Goal: Task Accomplishment & Management: Complete application form

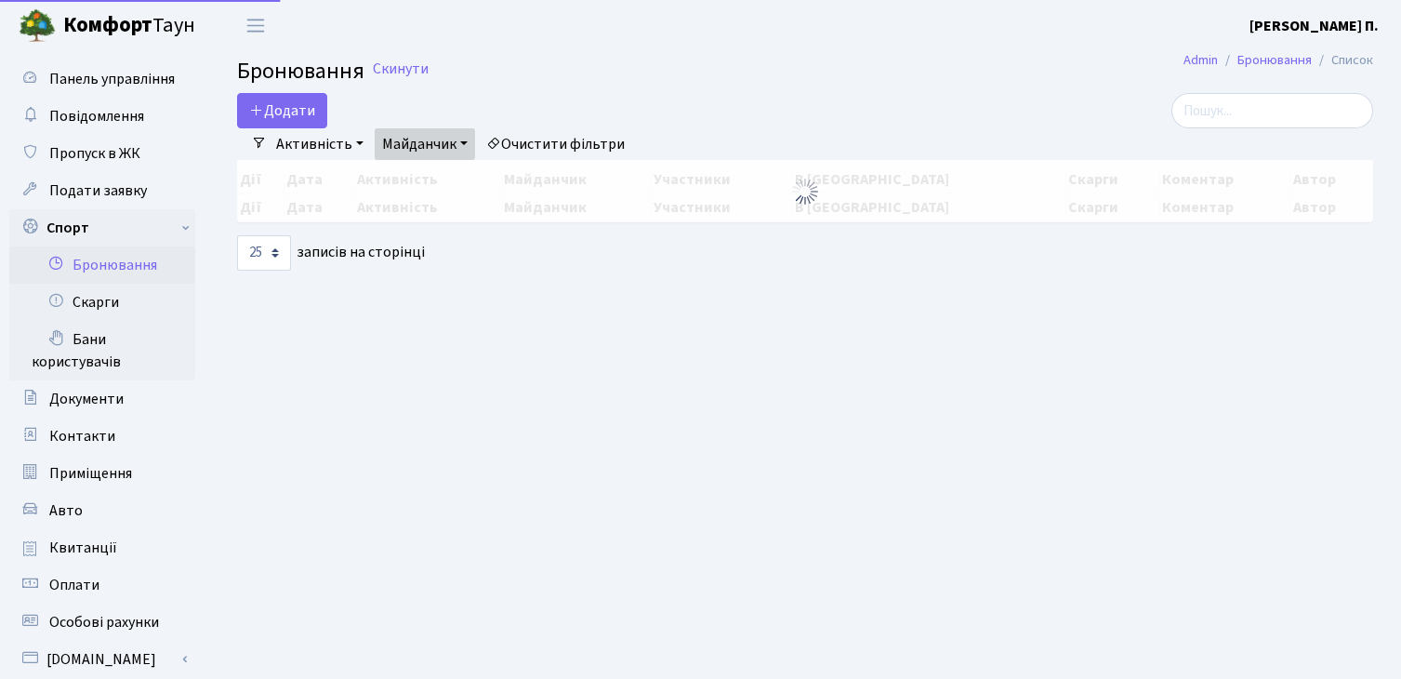
select select "25"
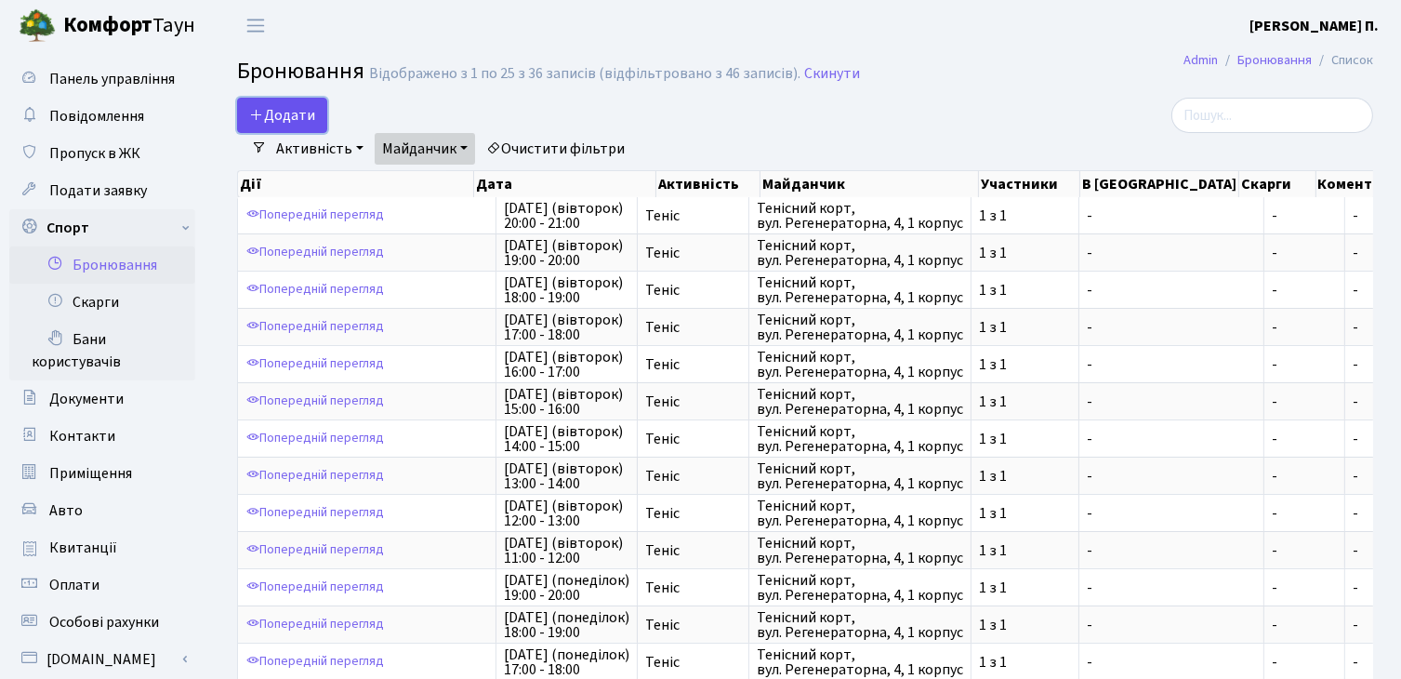
click at [275, 113] on button "Додати" at bounding box center [282, 115] width 90 height 35
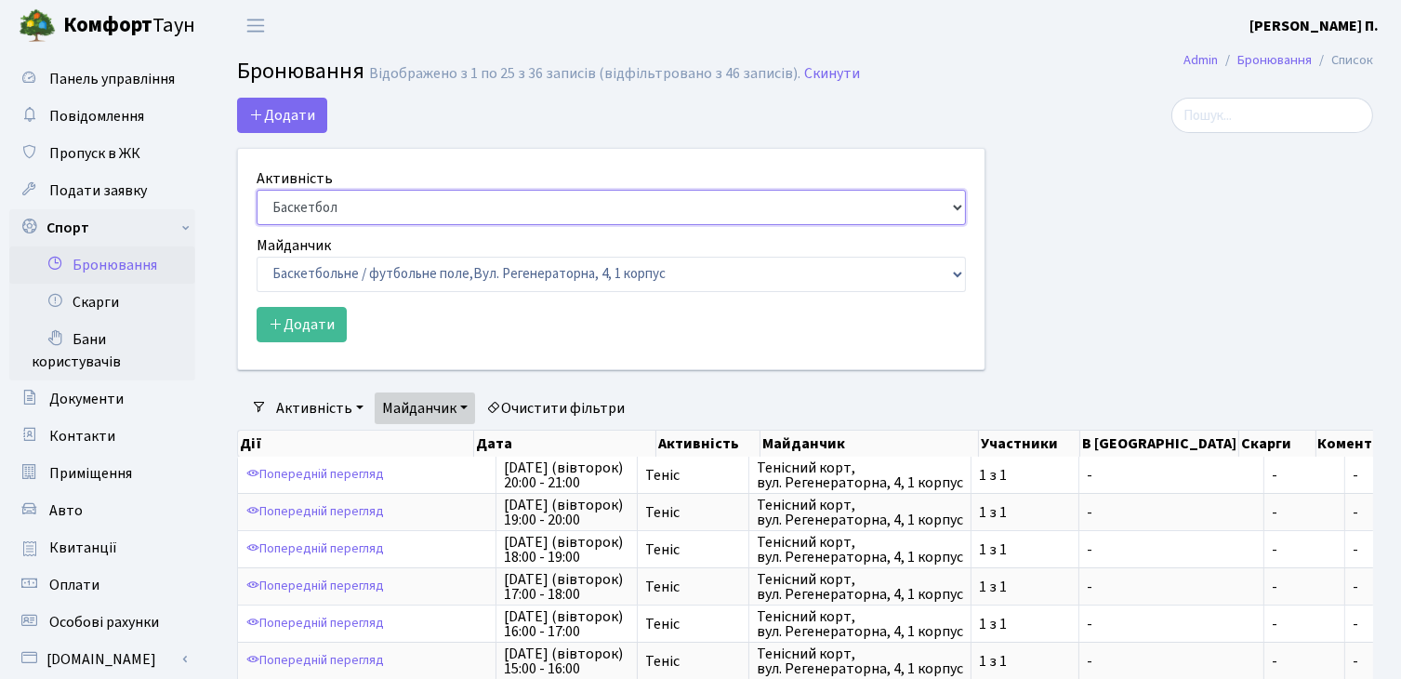
click at [386, 203] on select "Баскетбол Волейбол Йога Катання на роликах Настільний теніс Теніс Футбол Фітнес" at bounding box center [611, 207] width 709 height 35
click at [384, 228] on form "Активність Баскетбол Волейбол Йога Катання на роликах Настільний теніс Теніс Фу…" at bounding box center [611, 254] width 709 height 175
click at [383, 206] on select "Баскетбол Волейбол Йога Катання на роликах Настільний теніс Теніс Футбол Фітнес" at bounding box center [611, 207] width 709 height 35
select select "1"
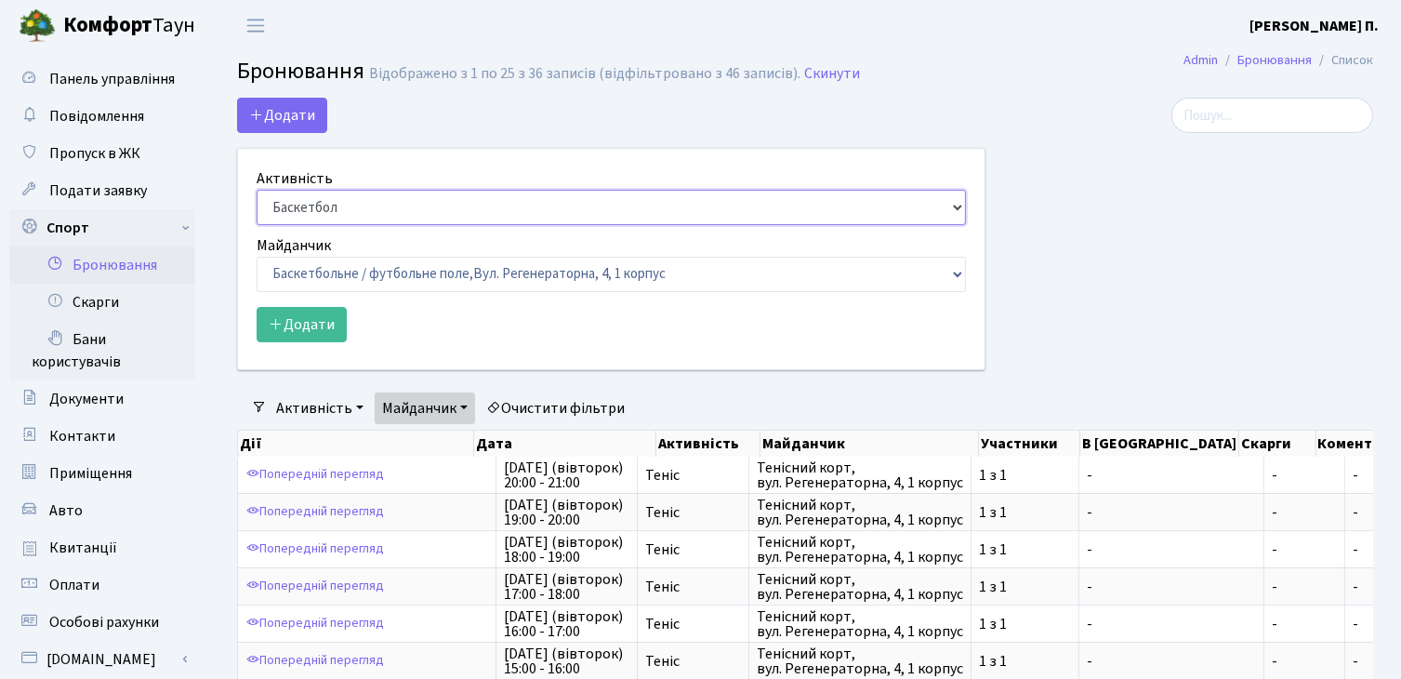
click at [257, 190] on select "Баскетбол Волейбол Йога Катання на роликах Настільний теніс Теніс Футбол Фітнес" at bounding box center [611, 207] width 709 height 35
click at [391, 271] on select "Баскетбольне / футбольне поле, Вул. Регенераторна, 4, 1 корпус Баскетбольне пол…" at bounding box center [611, 274] width 709 height 35
select select "1"
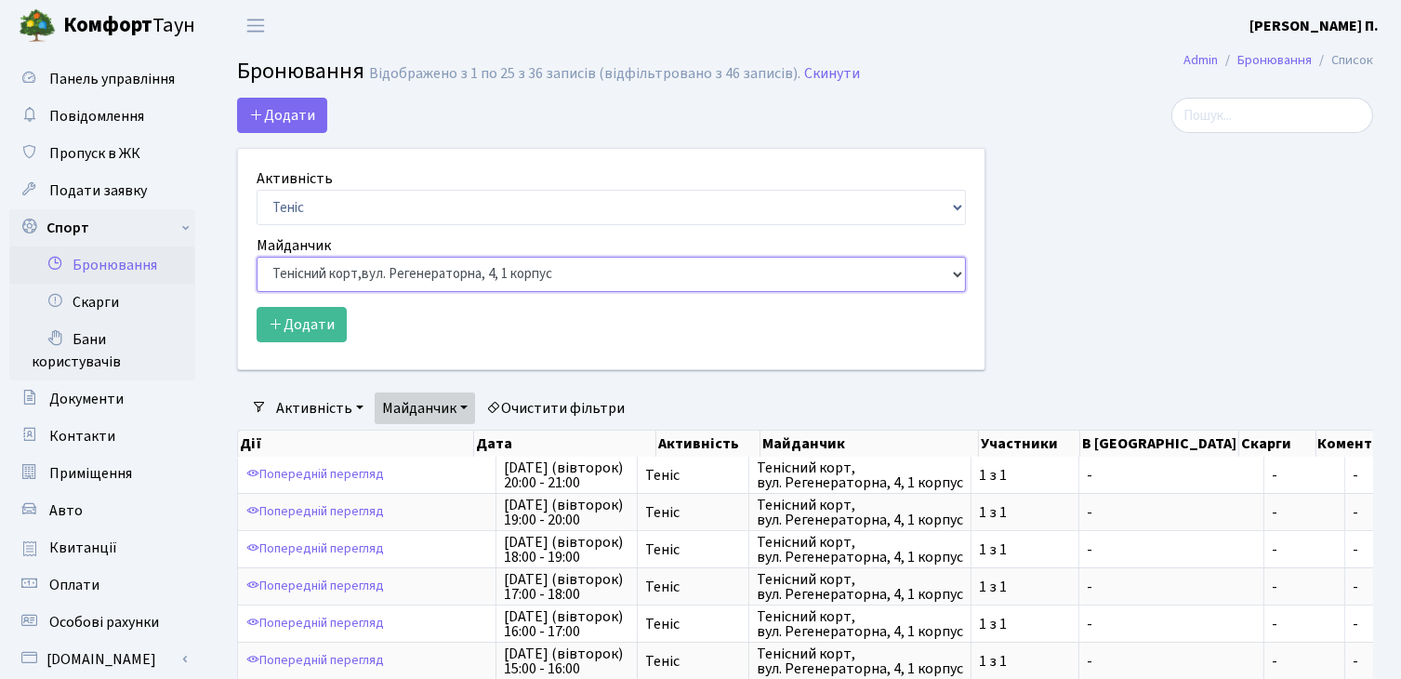
click at [257, 257] on select "Баскетбольне / футбольне поле, Вул. Регенераторна, 4, 1 корпус Баскетбольне пол…" at bounding box center [611, 274] width 709 height 35
click at [306, 321] on button "Додати" at bounding box center [302, 324] width 90 height 35
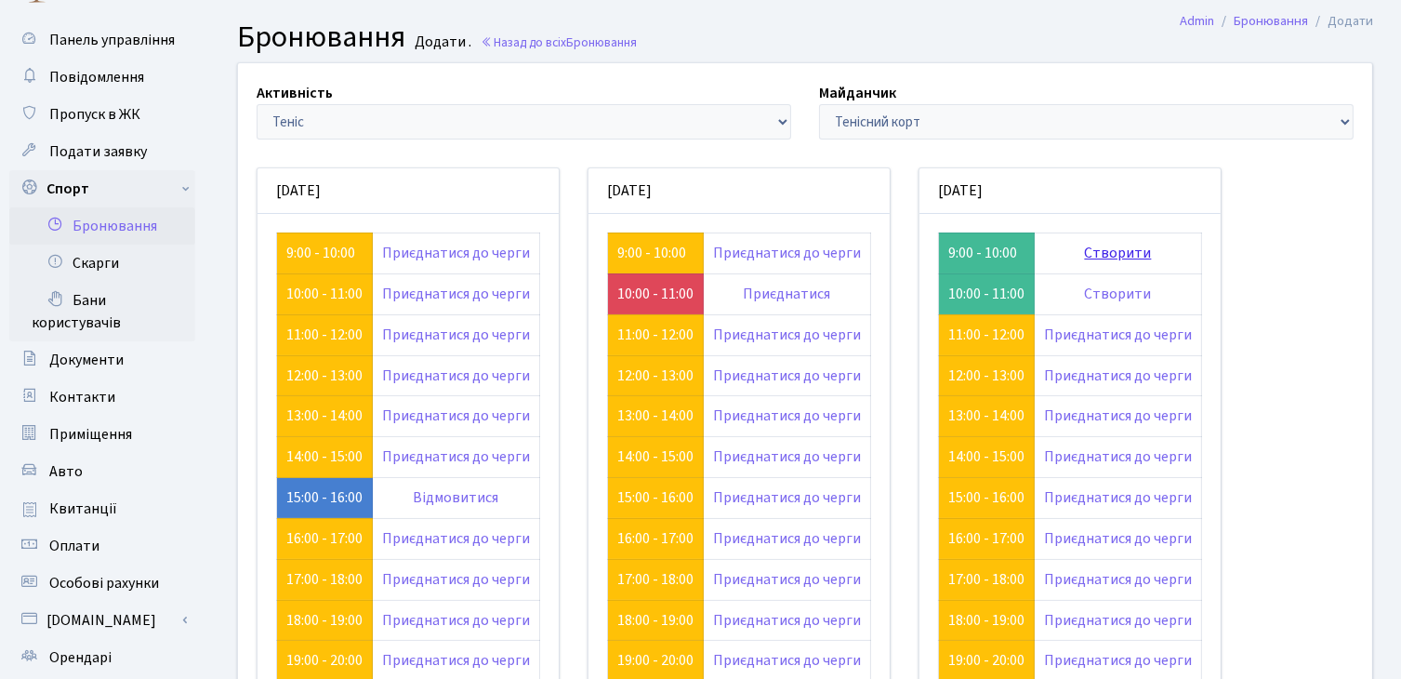
scroll to position [93, 0]
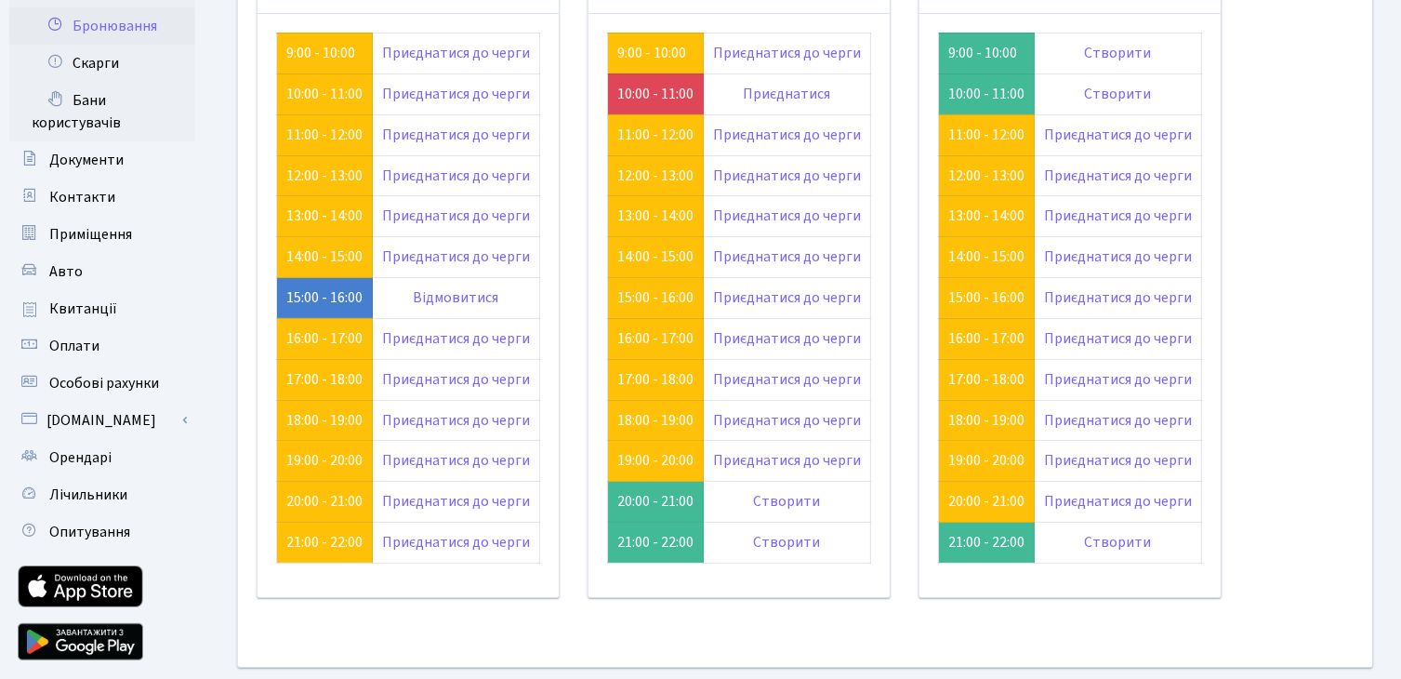
scroll to position [243, 0]
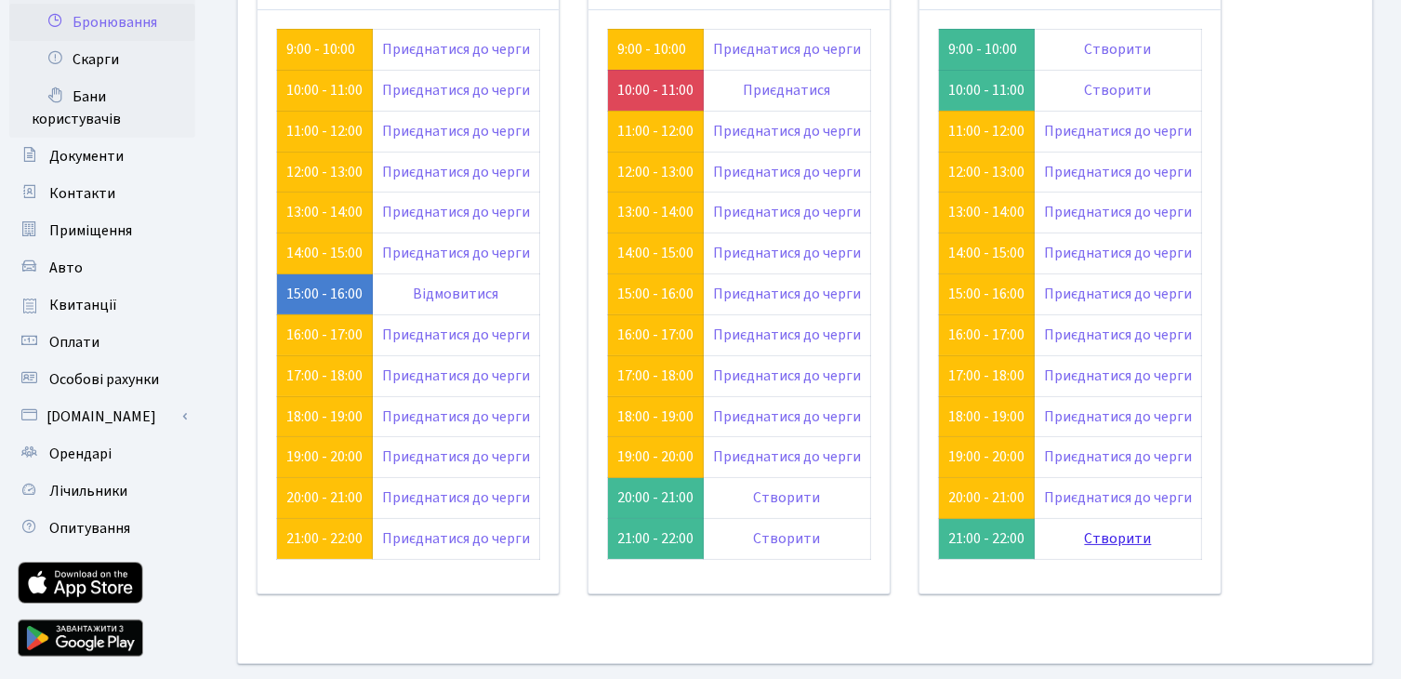
click at [1101, 533] on link "Створити" at bounding box center [1118, 538] width 67 height 20
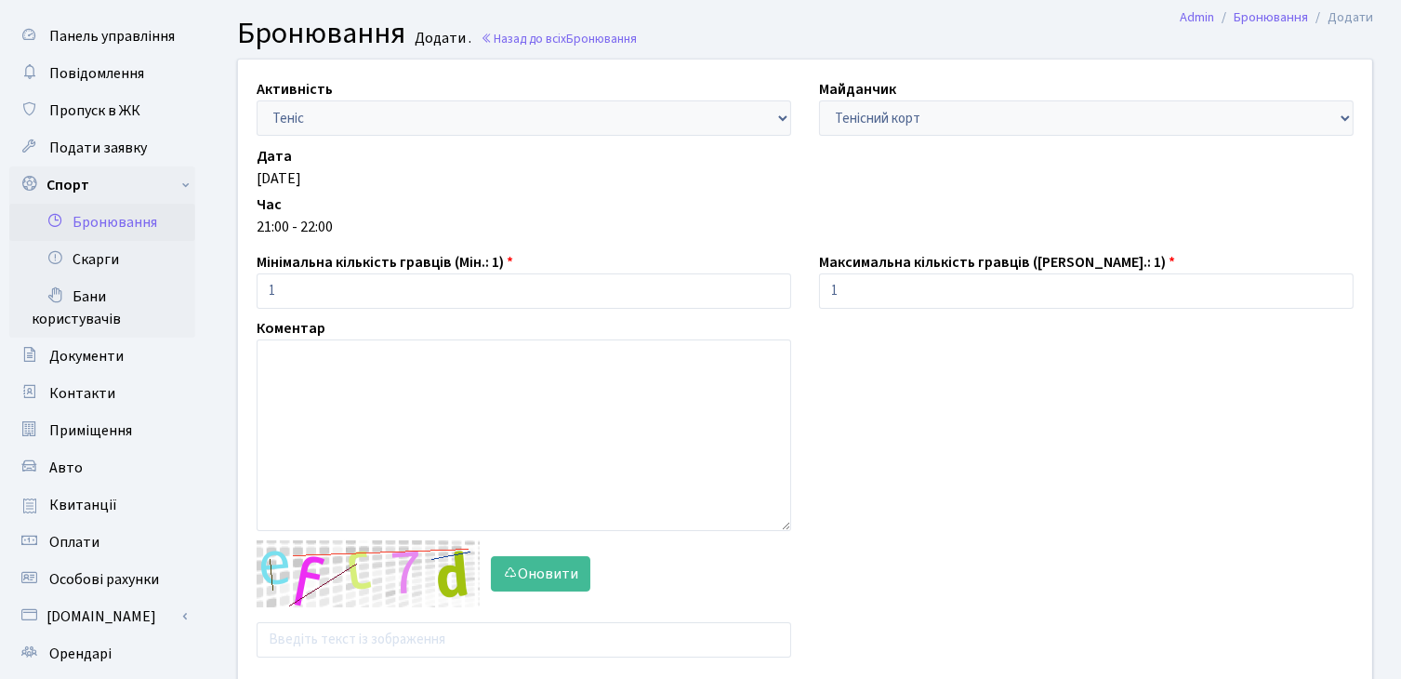
scroll to position [279, 0]
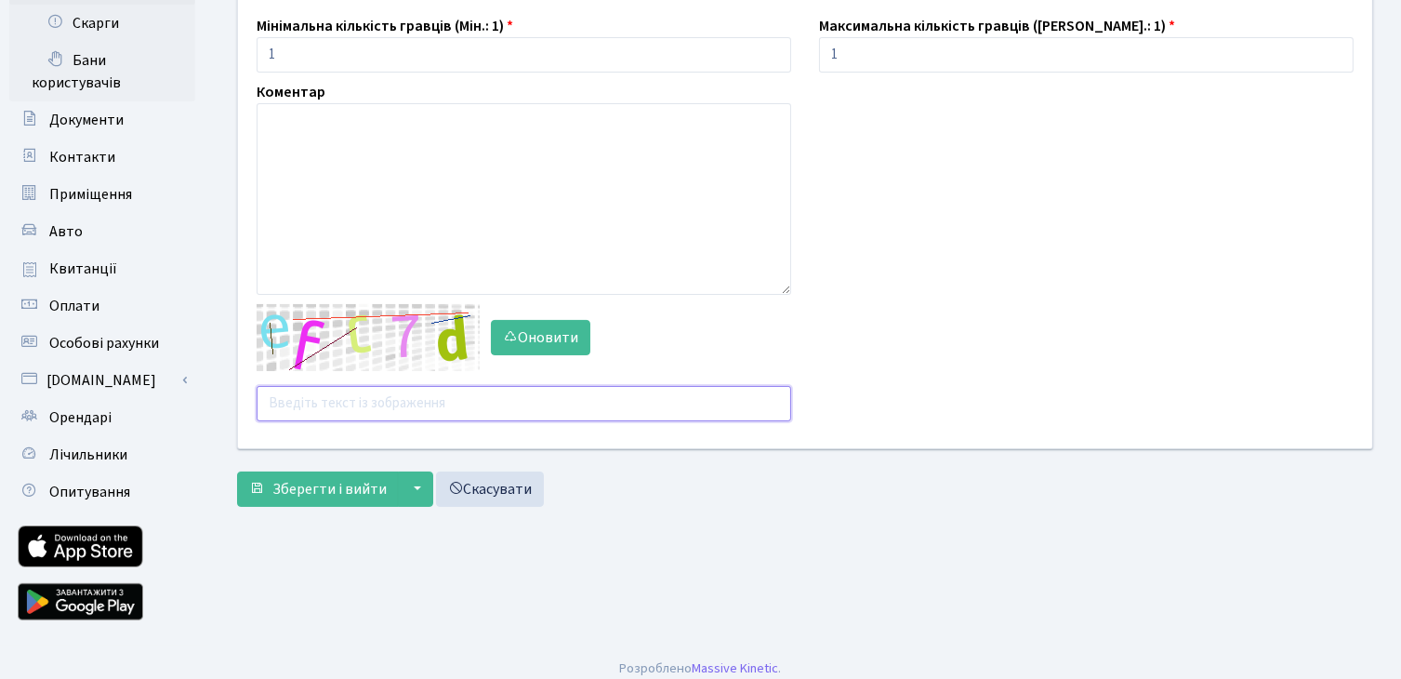
click at [379, 393] on input "text" at bounding box center [524, 403] width 535 height 35
type input "aryeb"
click at [335, 488] on span "Зберегти і вийти" at bounding box center [329, 489] width 114 height 20
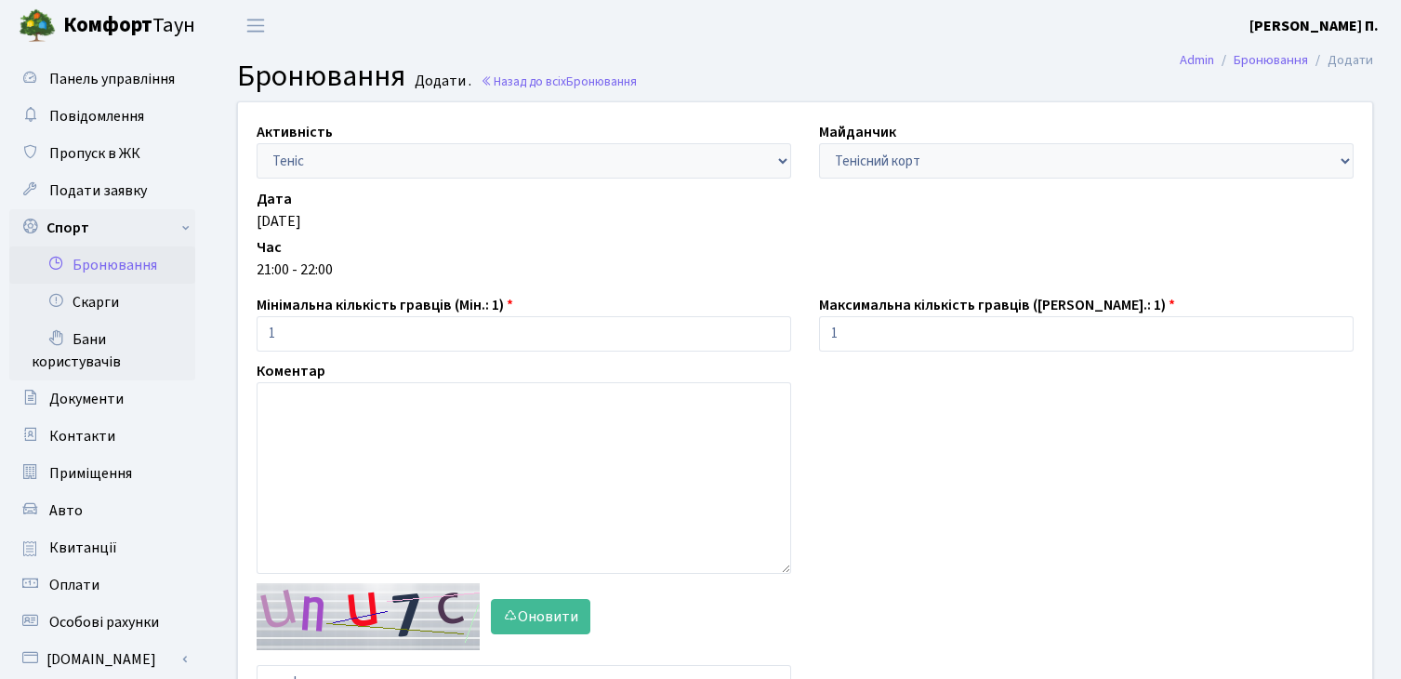
scroll to position [279, 0]
